Goal: Navigation & Orientation: Find specific page/section

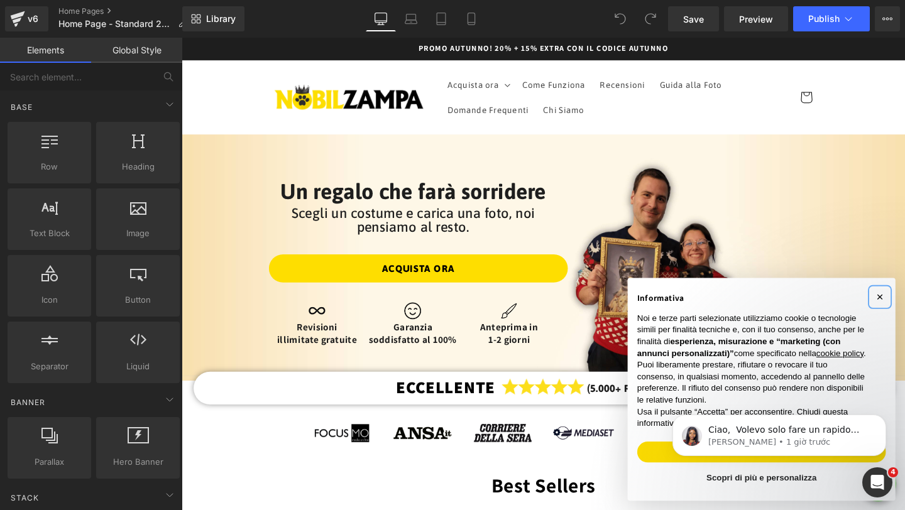
click at [904, 300] on button "×" at bounding box center [915, 310] width 20 height 20
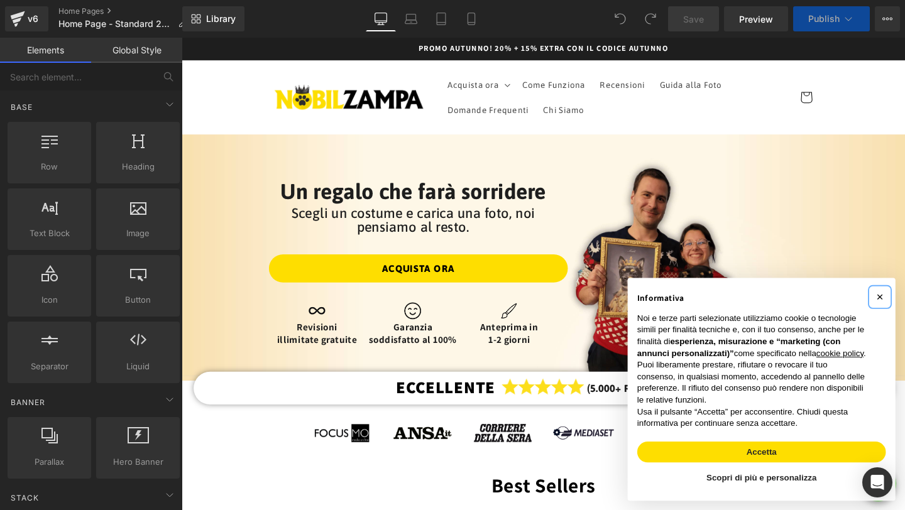
click at [904, 303] on span "×" at bounding box center [916, 310] width 8 height 14
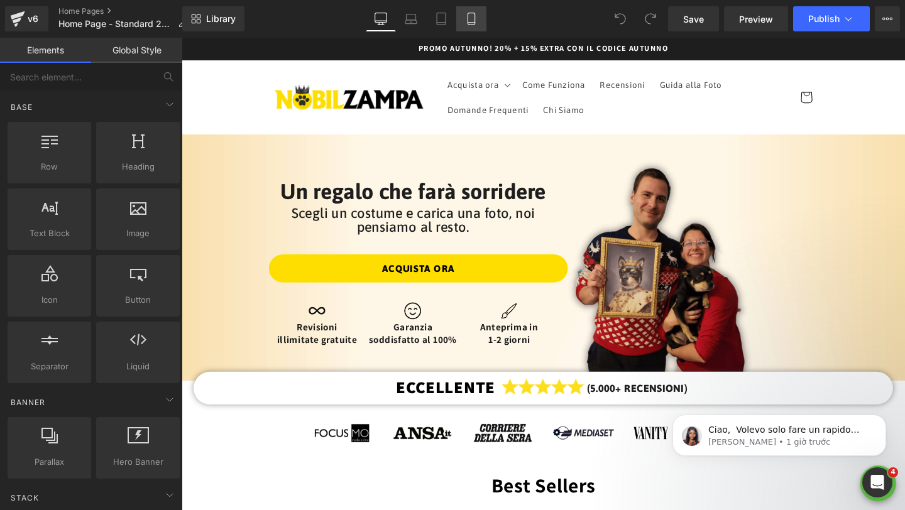
click at [474, 17] on icon at bounding box center [471, 19] width 13 height 13
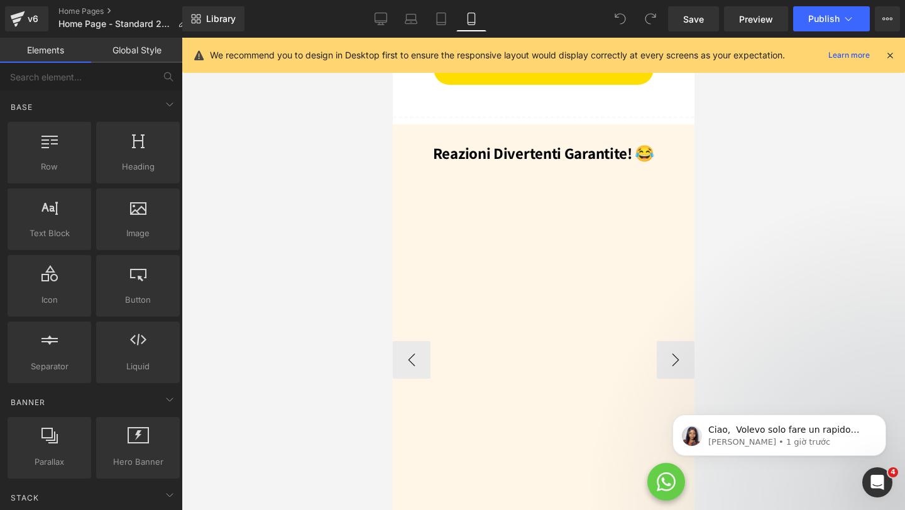
scroll to position [1298, 0]
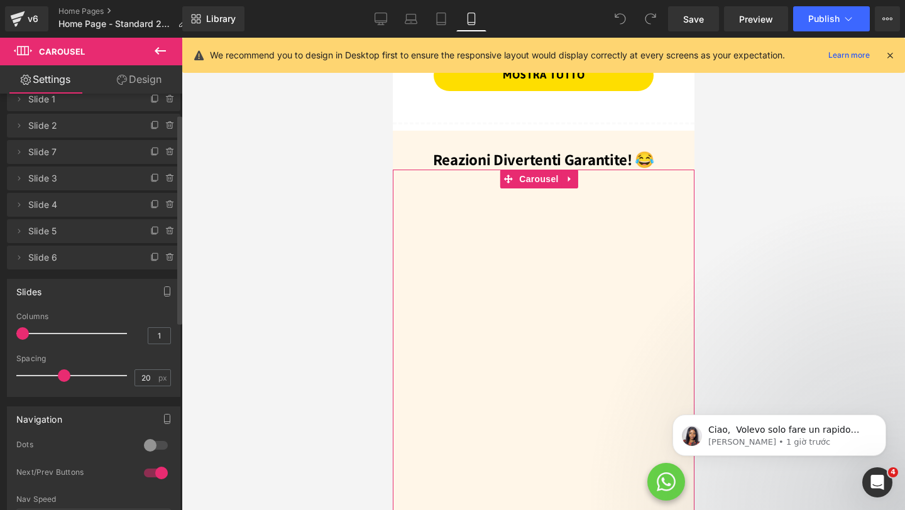
scroll to position [0, 0]
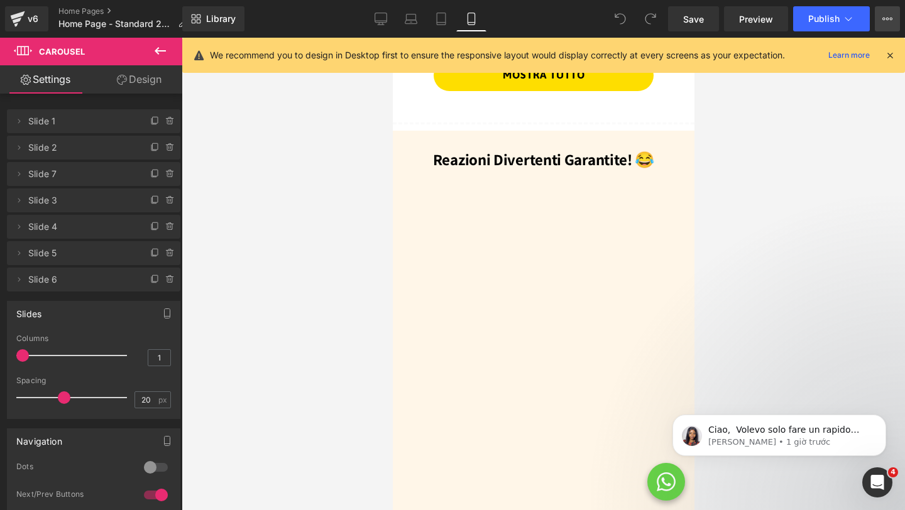
click at [881, 23] on button "View Live Page View with current Template Save Template to Library Schedule Pub…" at bounding box center [887, 18] width 25 height 25
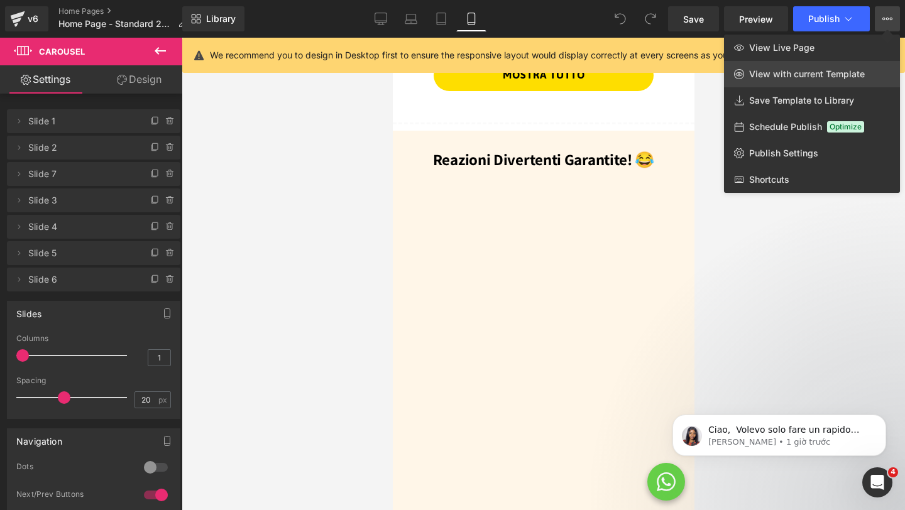
click at [836, 74] on span "View with current Template" at bounding box center [807, 73] width 116 height 11
